Goal: Task Accomplishment & Management: Manage account settings

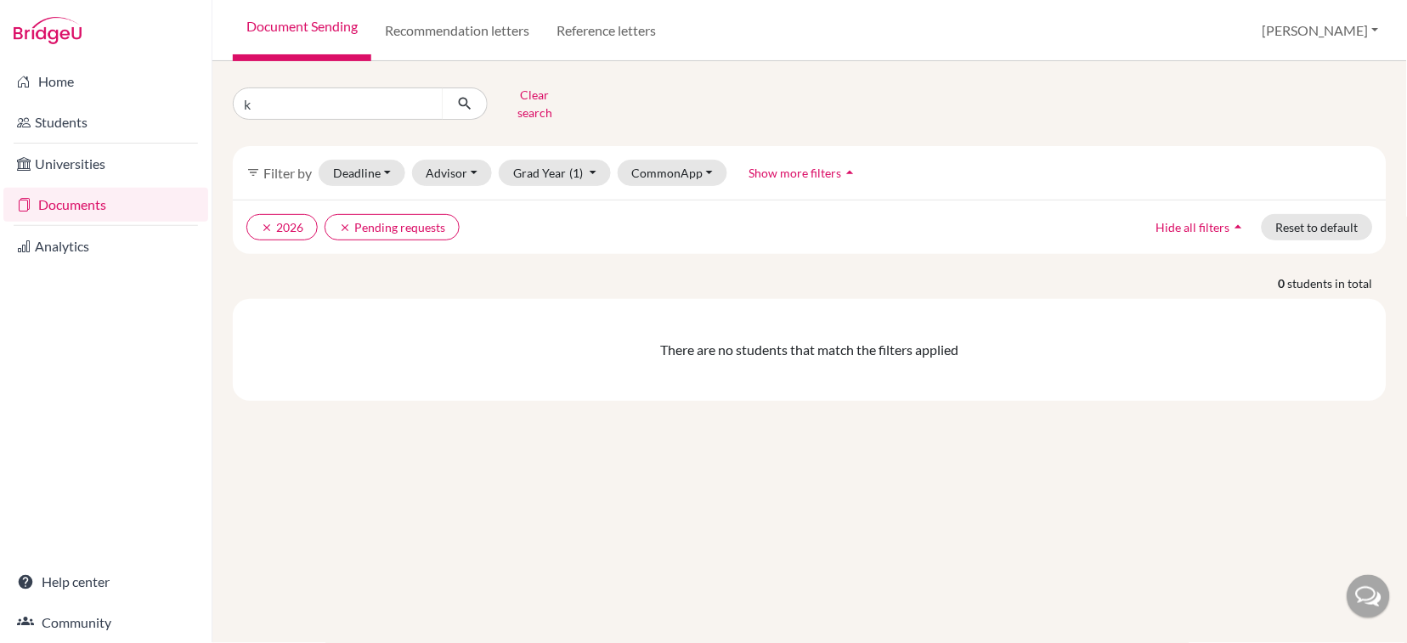
type input "k"
click at [581, 253] on div "k Clear search filter_list Filter by Deadline - Select a date range Or double c…" at bounding box center [810, 242] width 1154 height 320
click at [343, 222] on icon "clear" at bounding box center [345, 228] width 12 height 12
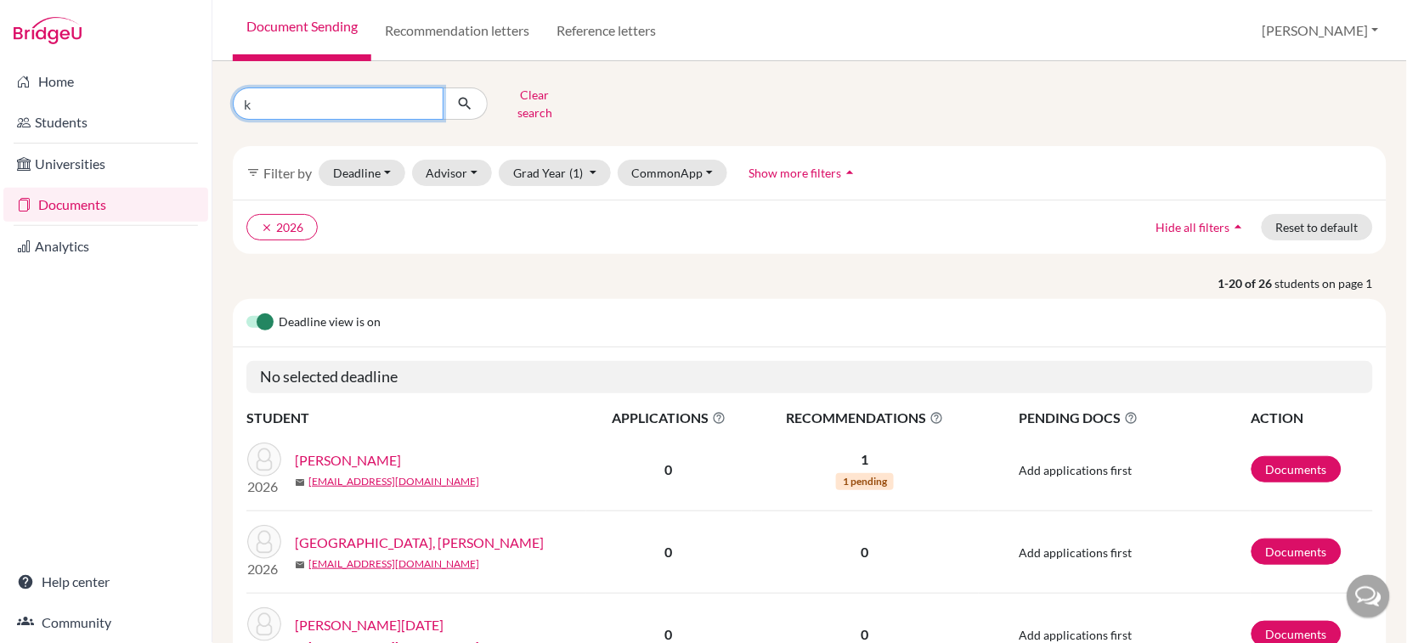
click at [347, 101] on input "k" at bounding box center [338, 104] width 211 height 32
type input "[PERSON_NAME]"
click at [338, 450] on link "[PERSON_NAME]" at bounding box center [348, 460] width 106 height 20
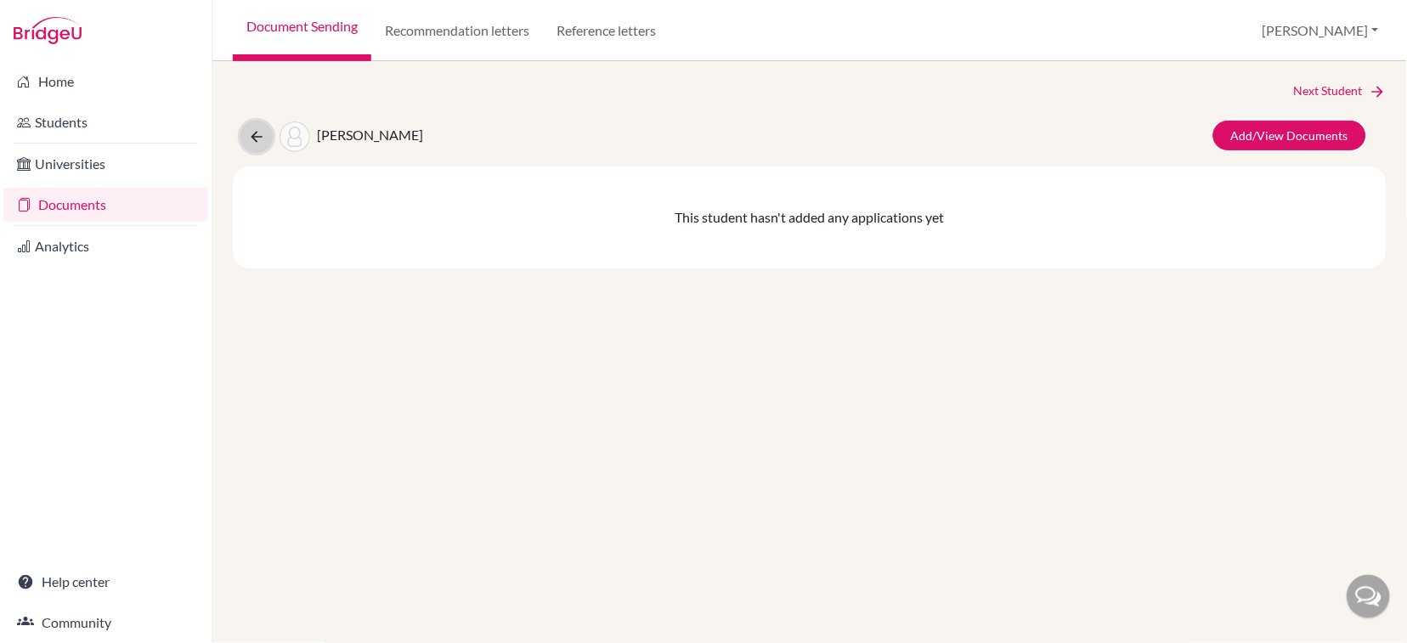
click at [265, 130] on button at bounding box center [257, 137] width 32 height 32
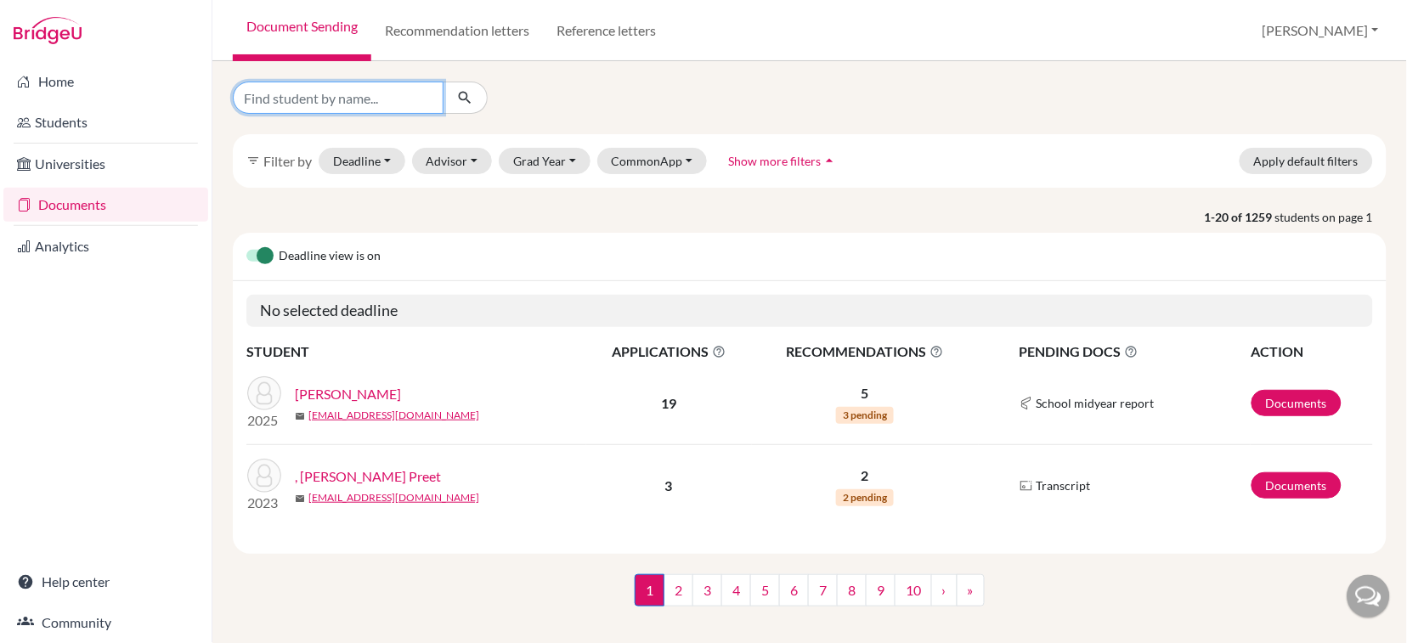
click at [338, 98] on input "Find student by name..." at bounding box center [338, 98] width 211 height 32
type input "[PERSON_NAME]"
click button "submit" at bounding box center [465, 98] width 45 height 32
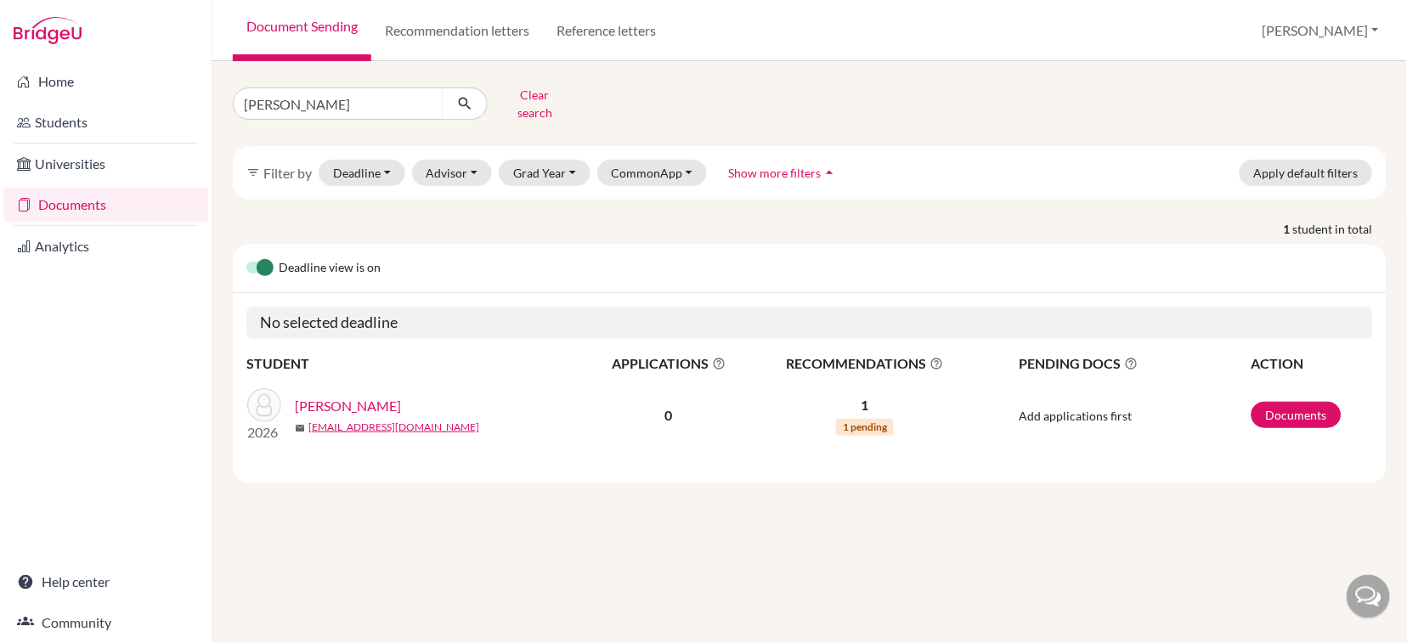
click at [370, 396] on link "[PERSON_NAME]" at bounding box center [348, 406] width 106 height 20
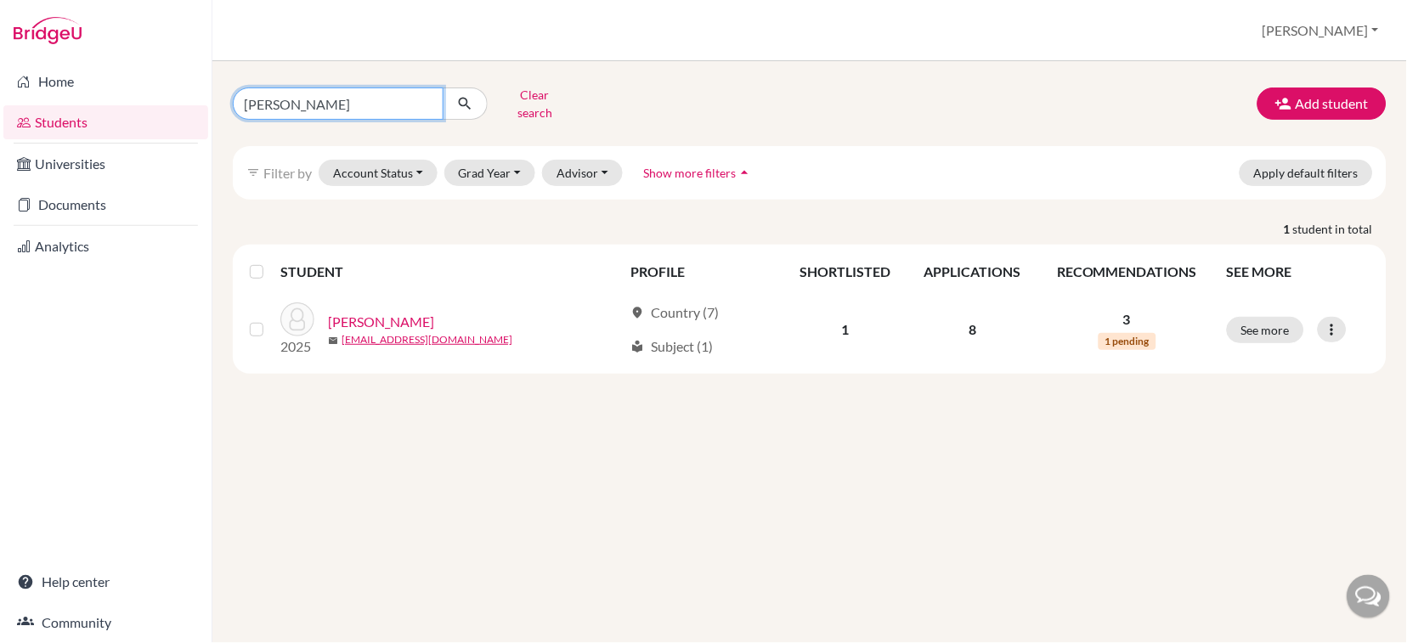
drag, startPoint x: 382, startPoint y: 102, endPoint x: 40, endPoint y: 108, distance: 341.7
click at [40, 108] on div "Home Students Universities Documents Analytics Help center Community Students o…" at bounding box center [703, 321] width 1407 height 643
type input "kiruba"
click button "submit" at bounding box center [465, 104] width 45 height 32
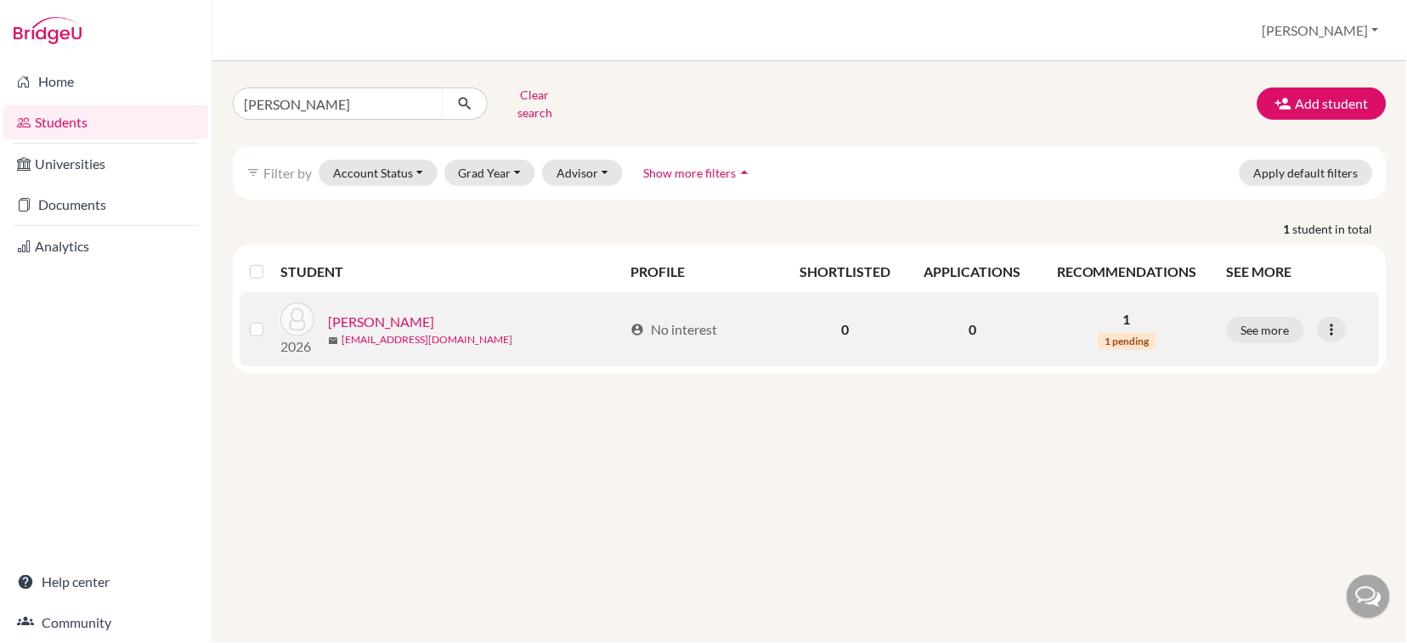
click at [357, 332] on link "kirubachaudhry2026@sfhs.in" at bounding box center [427, 339] width 171 height 15
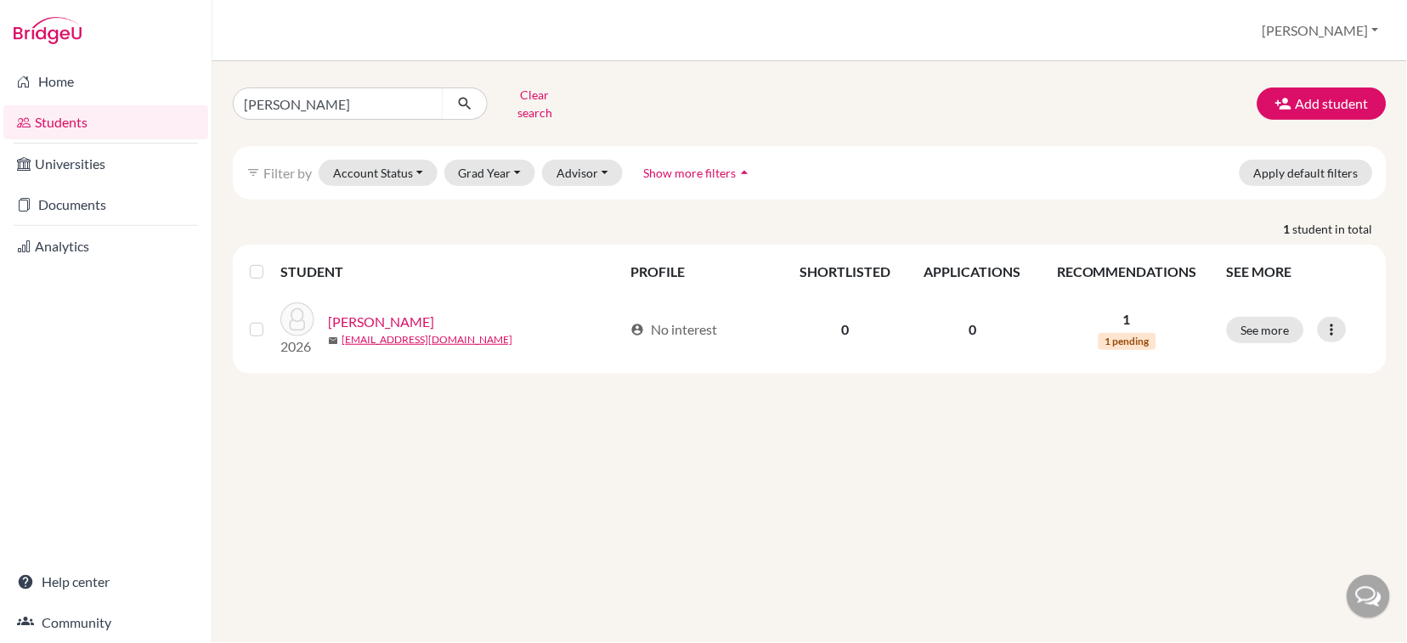
click at [325, 415] on div "kiruba Clear search Add student filter_list Filter by Account Status Active acc…" at bounding box center [809, 352] width 1195 height 582
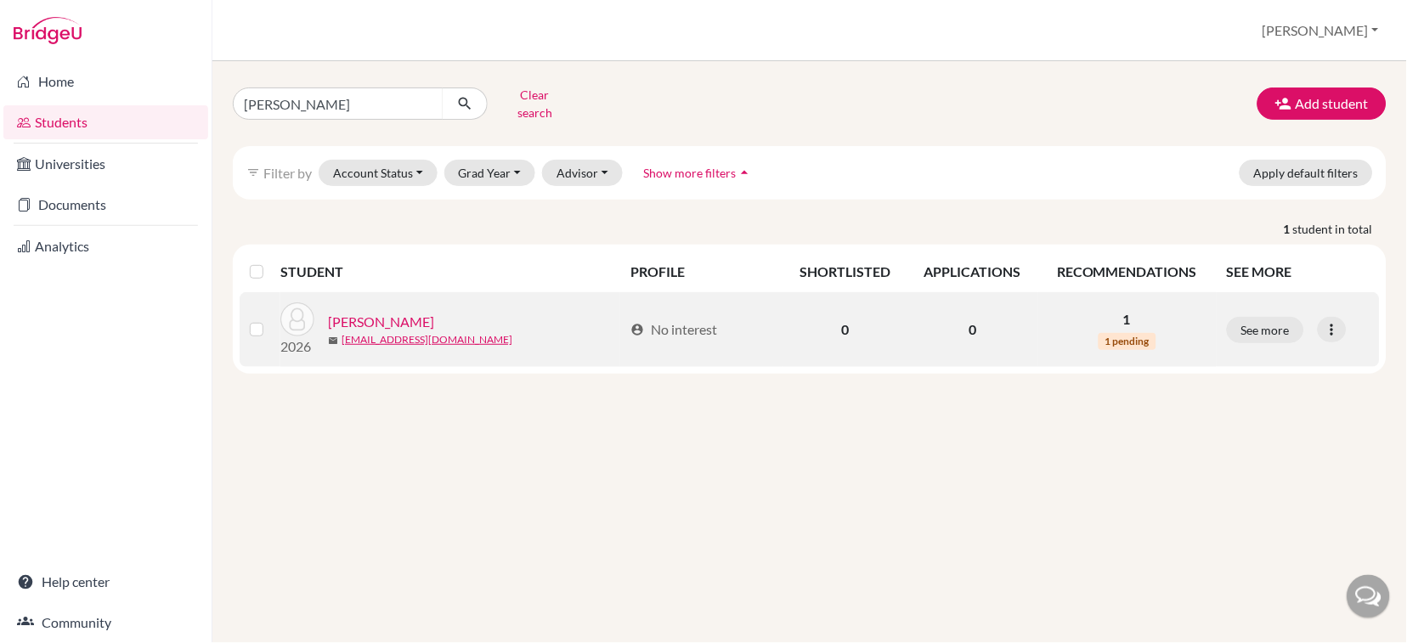
click at [377, 312] on link "[PERSON_NAME]" at bounding box center [381, 322] width 106 height 20
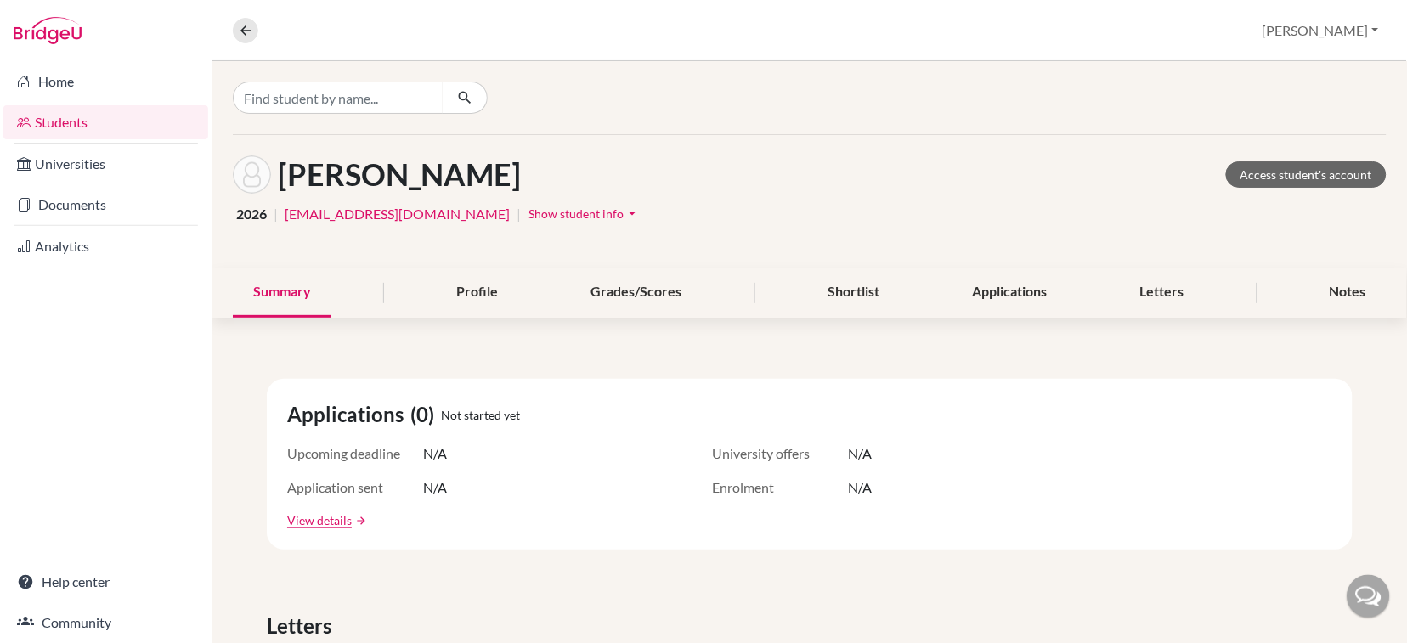
click at [567, 218] on span "Show student info" at bounding box center [576, 214] width 95 height 14
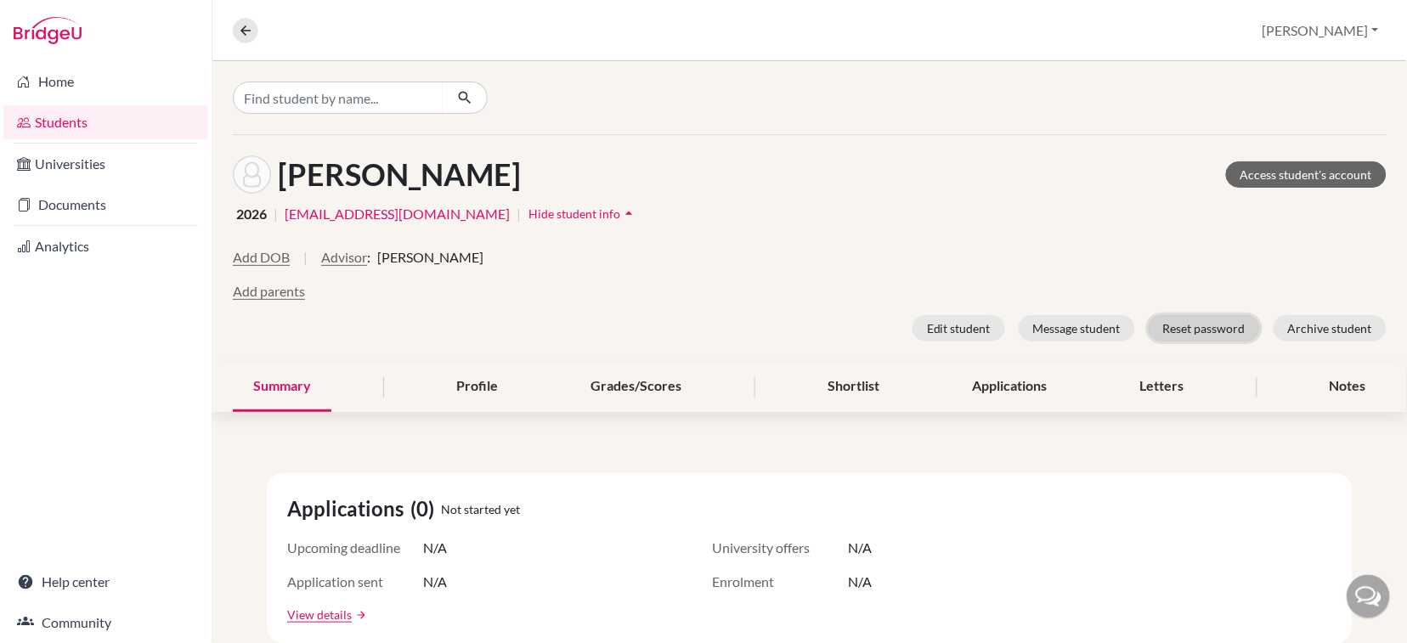
click at [1168, 331] on button "Reset password" at bounding box center [1204, 328] width 111 height 26
